Goal: Transaction & Acquisition: Purchase product/service

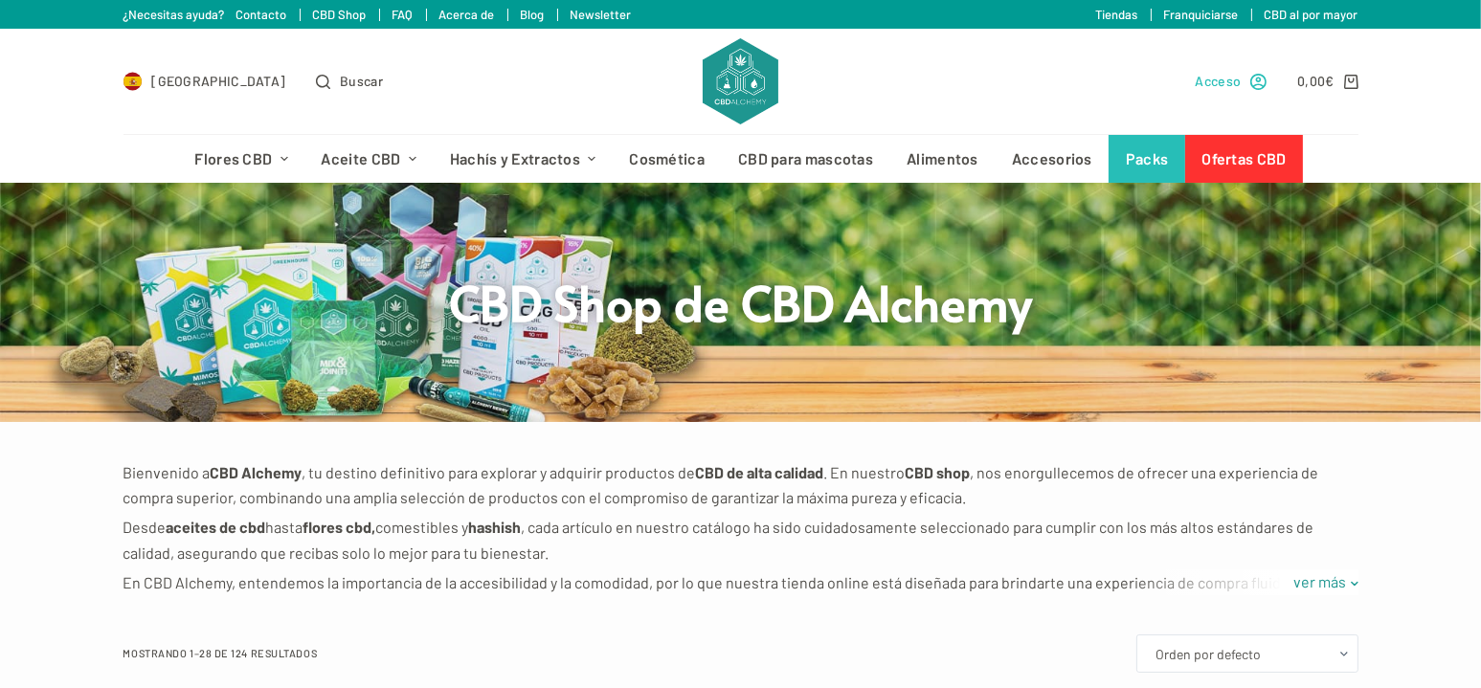
click at [1222, 80] on span "Acceso" at bounding box center [1219, 81] width 46 height 22
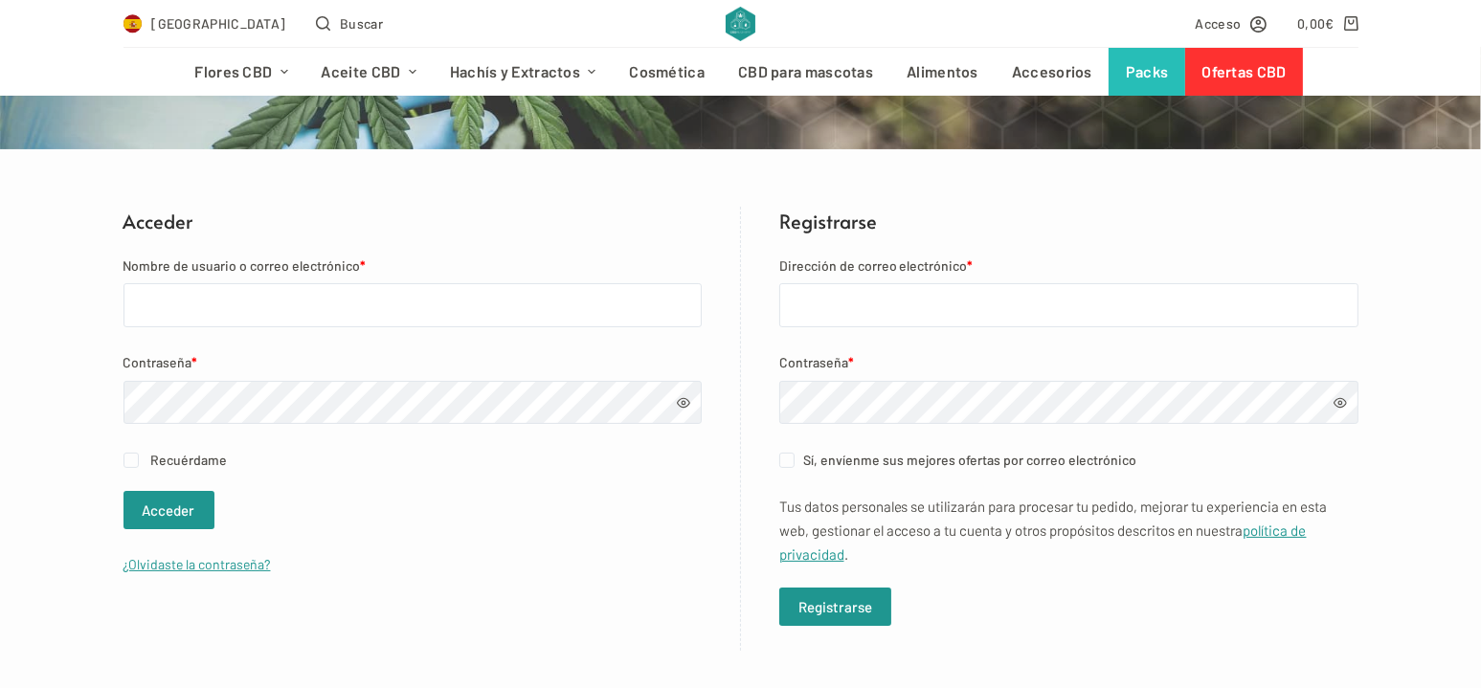
scroll to position [287, 0]
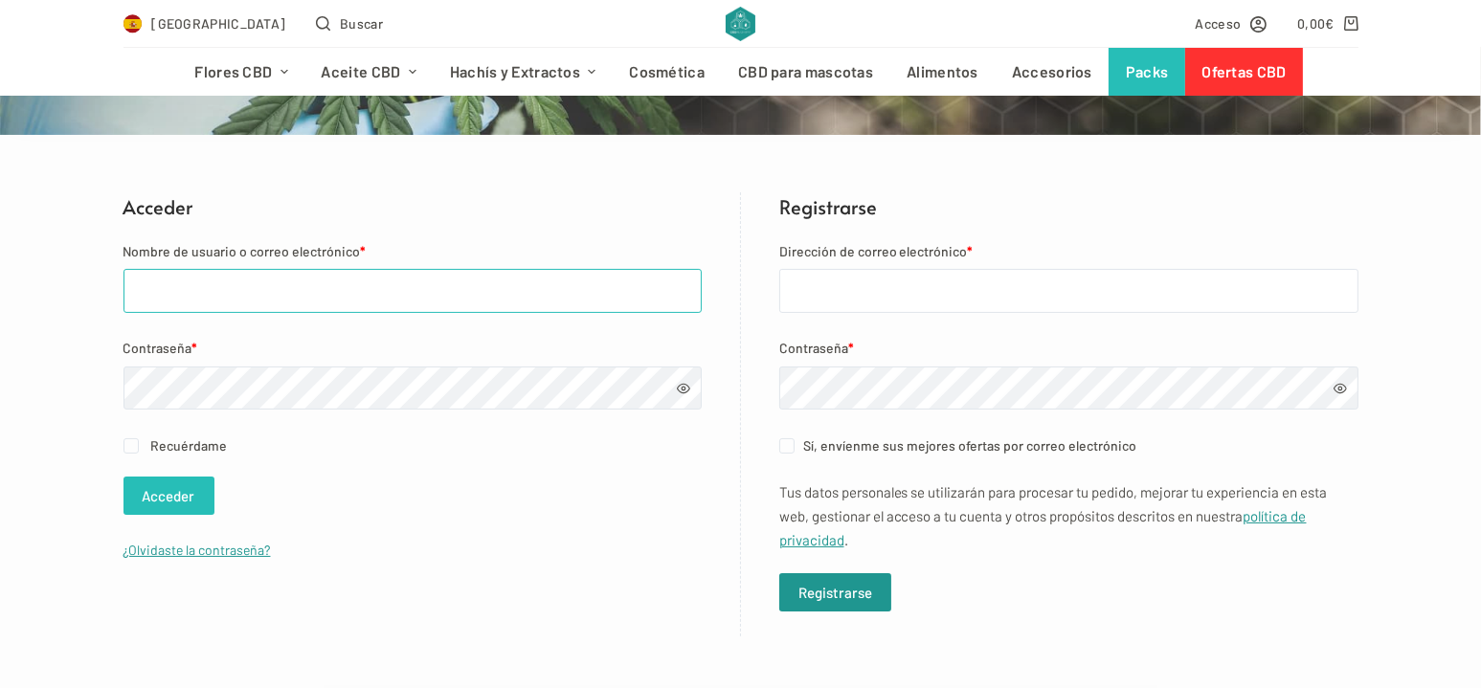
type input "[EMAIL_ADDRESS][DOMAIN_NAME]"
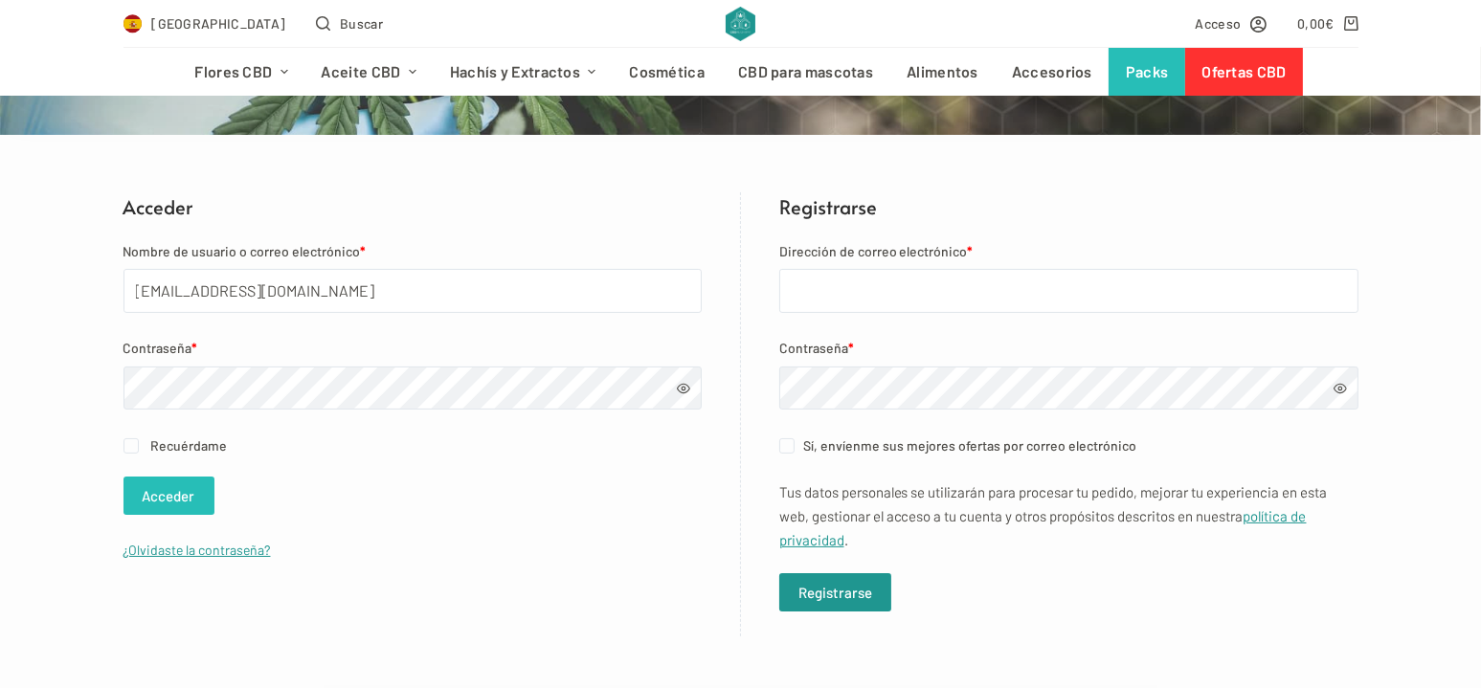
click at [162, 494] on button "Acceder" at bounding box center [168, 496] width 91 height 38
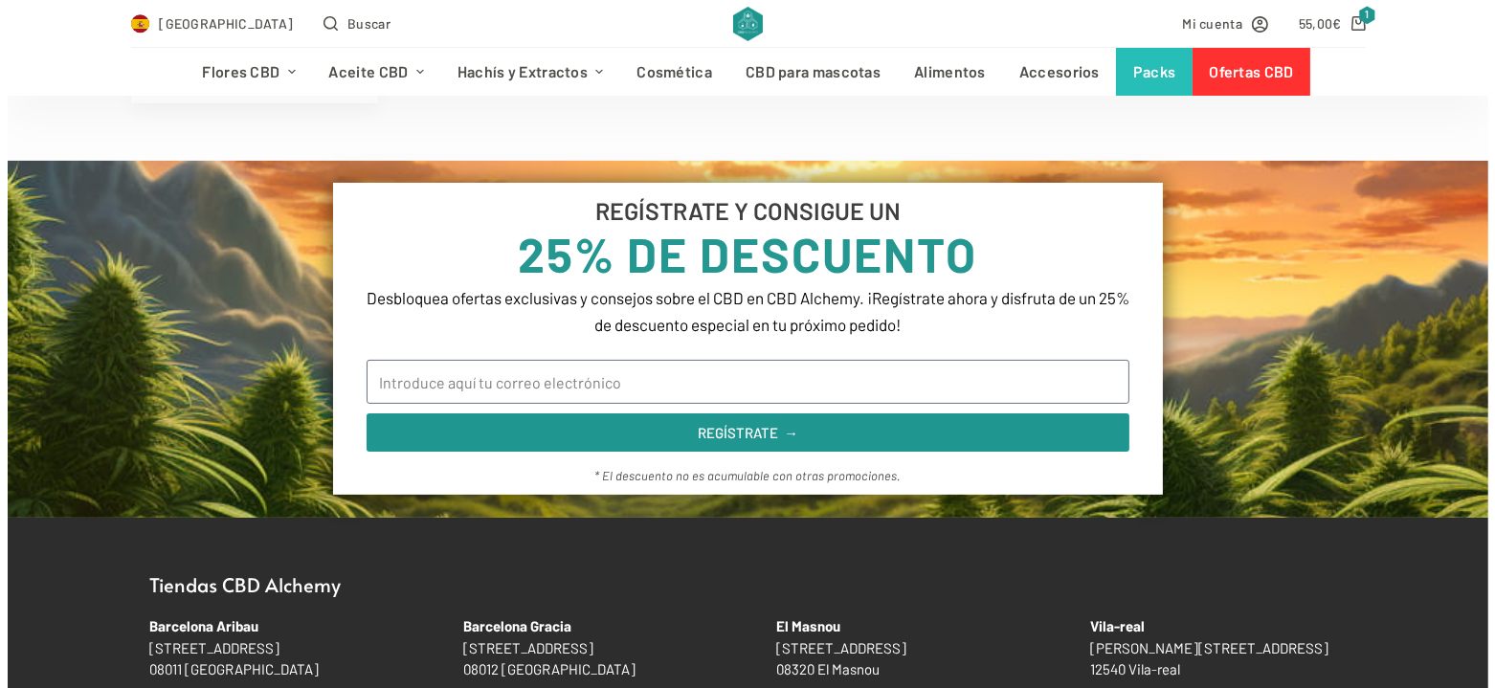
scroll to position [670, 0]
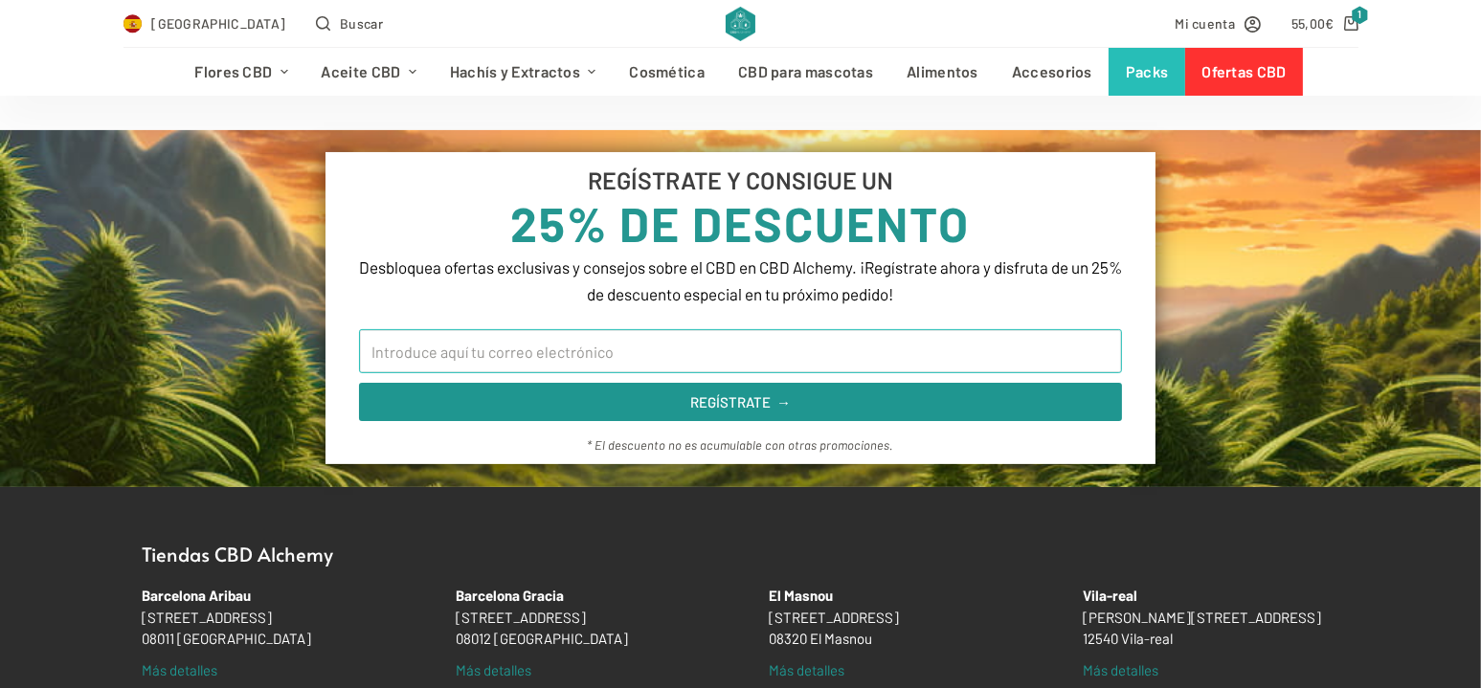
click at [559, 355] on input "Email" at bounding box center [740, 351] width 763 height 44
type input "[EMAIL_ADDRESS][DOMAIN_NAME]"
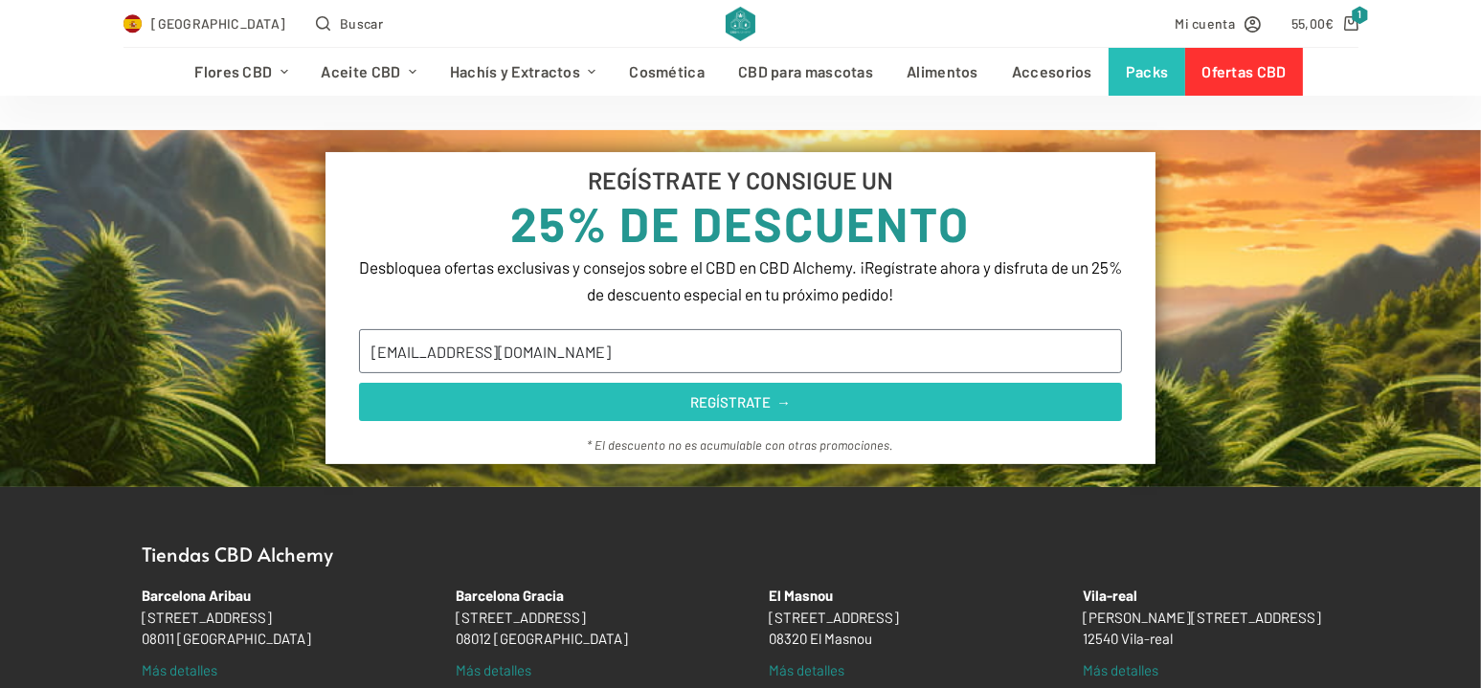
click at [741, 404] on span "REGÍSTRATE →" at bounding box center [740, 402] width 101 height 14
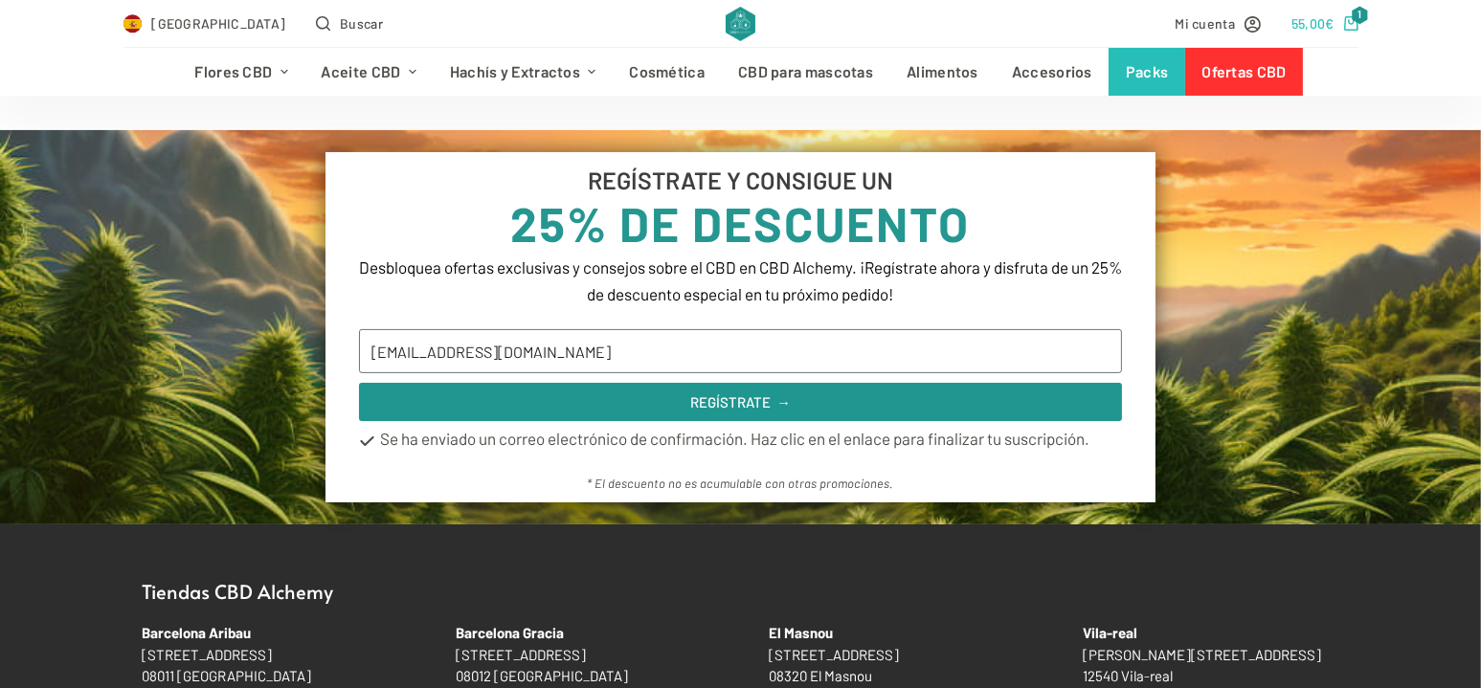
click at [1357, 20] on span "1" at bounding box center [1360, 15] width 17 height 18
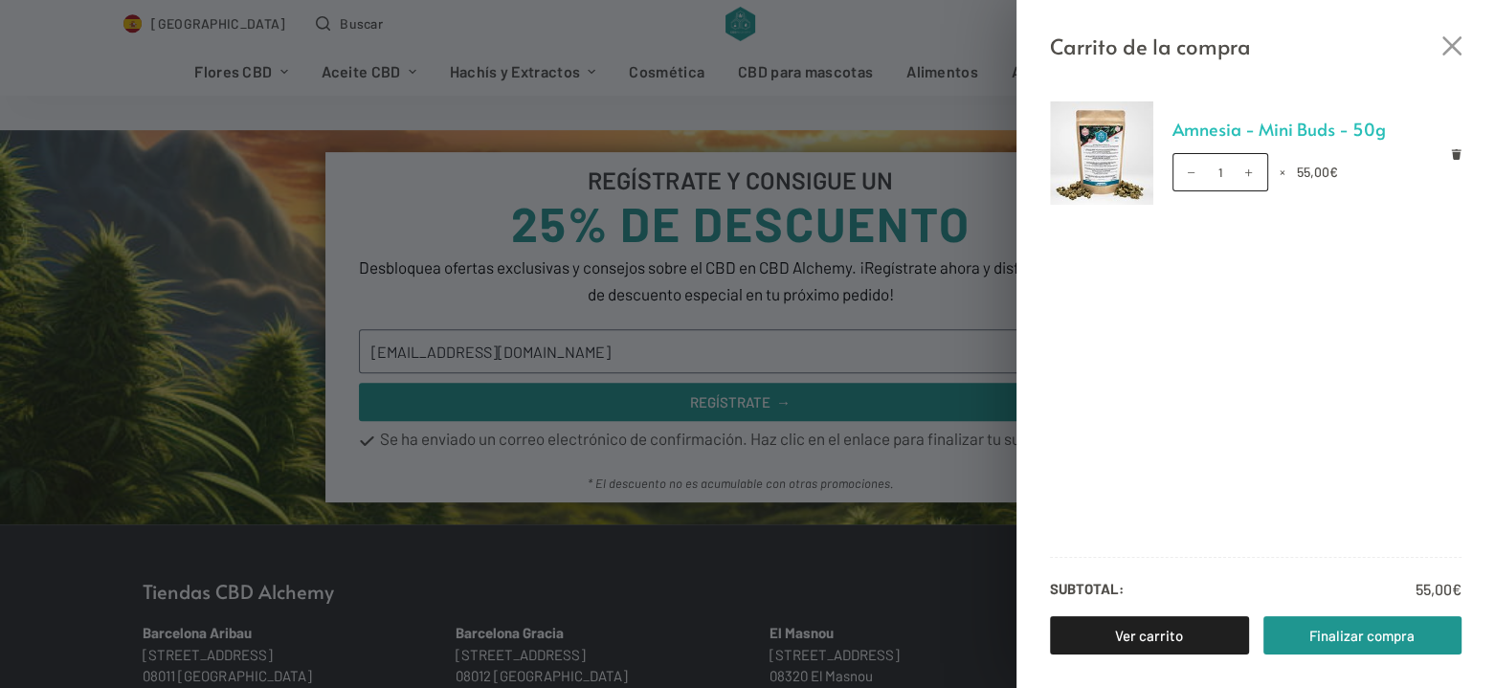
click at [1288, 131] on link "Amnesia - Mini Buds - 50g" at bounding box center [1318, 129] width 290 height 29
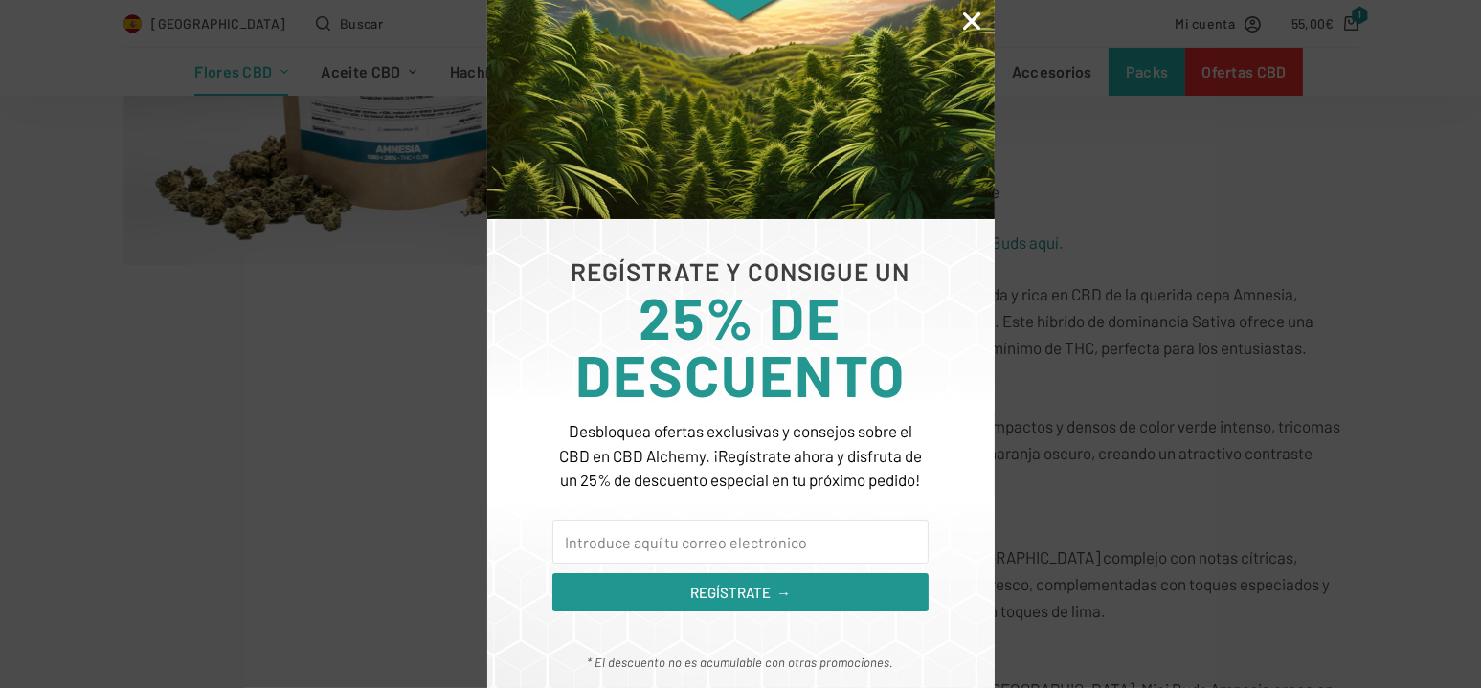
scroll to position [670, 0]
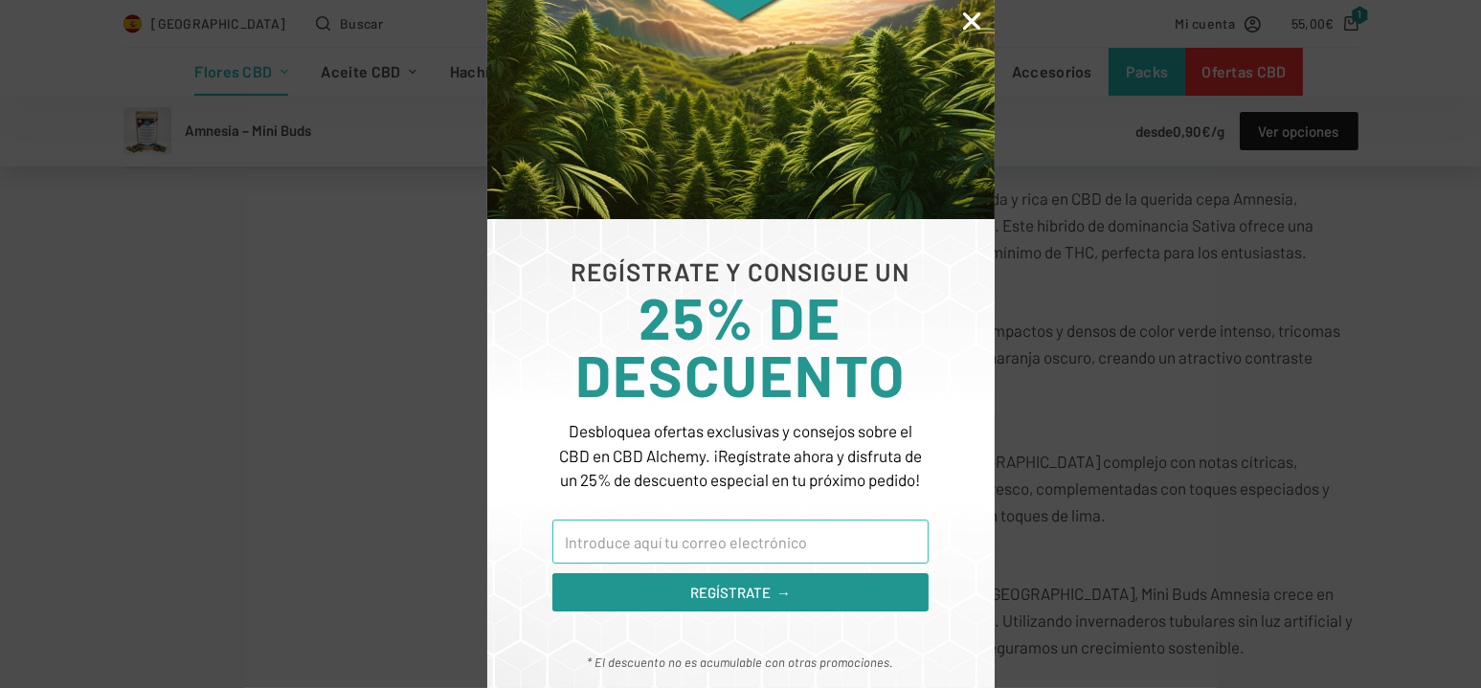
click at [707, 549] on input "Email" at bounding box center [739, 542] width 375 height 44
type input "[EMAIL_ADDRESS][DOMAIN_NAME]"
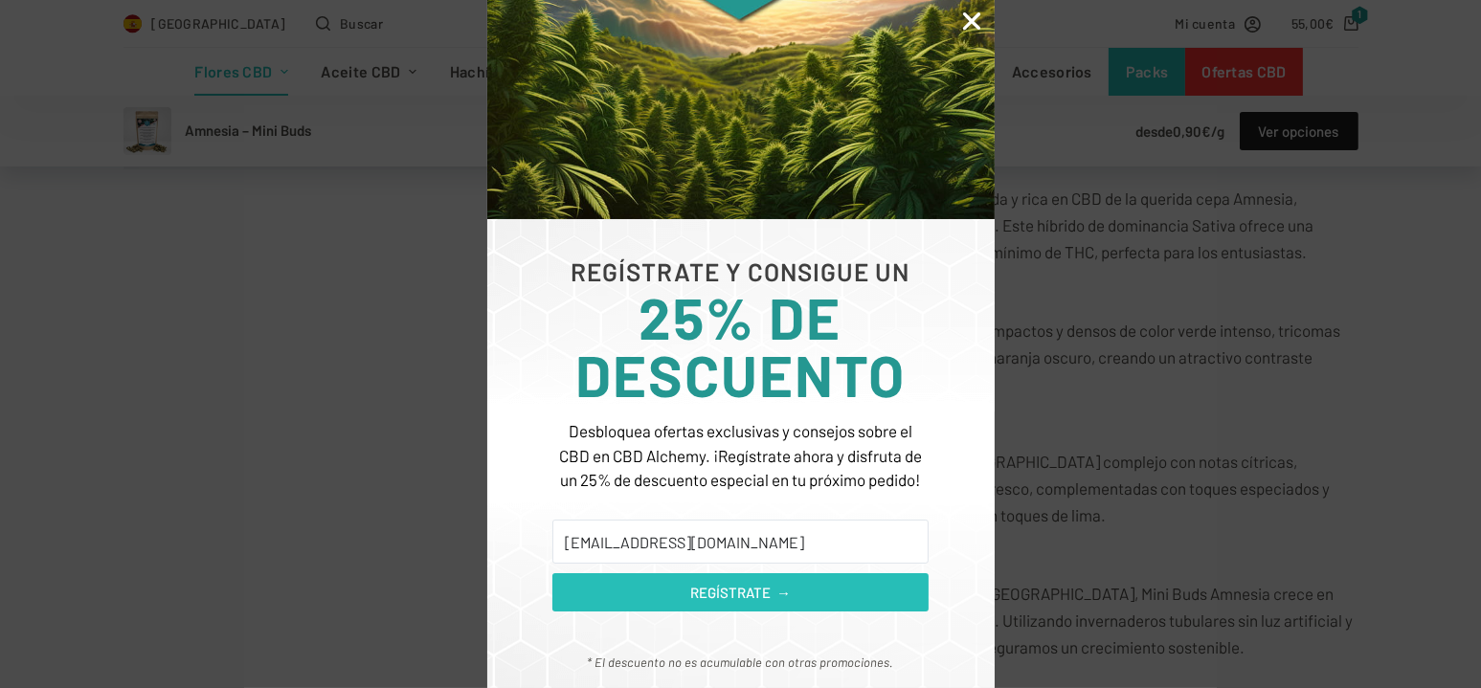
click at [718, 599] on span "REGÍSTRATE →" at bounding box center [740, 593] width 101 height 22
